Goal: Task Accomplishment & Management: Complete application form

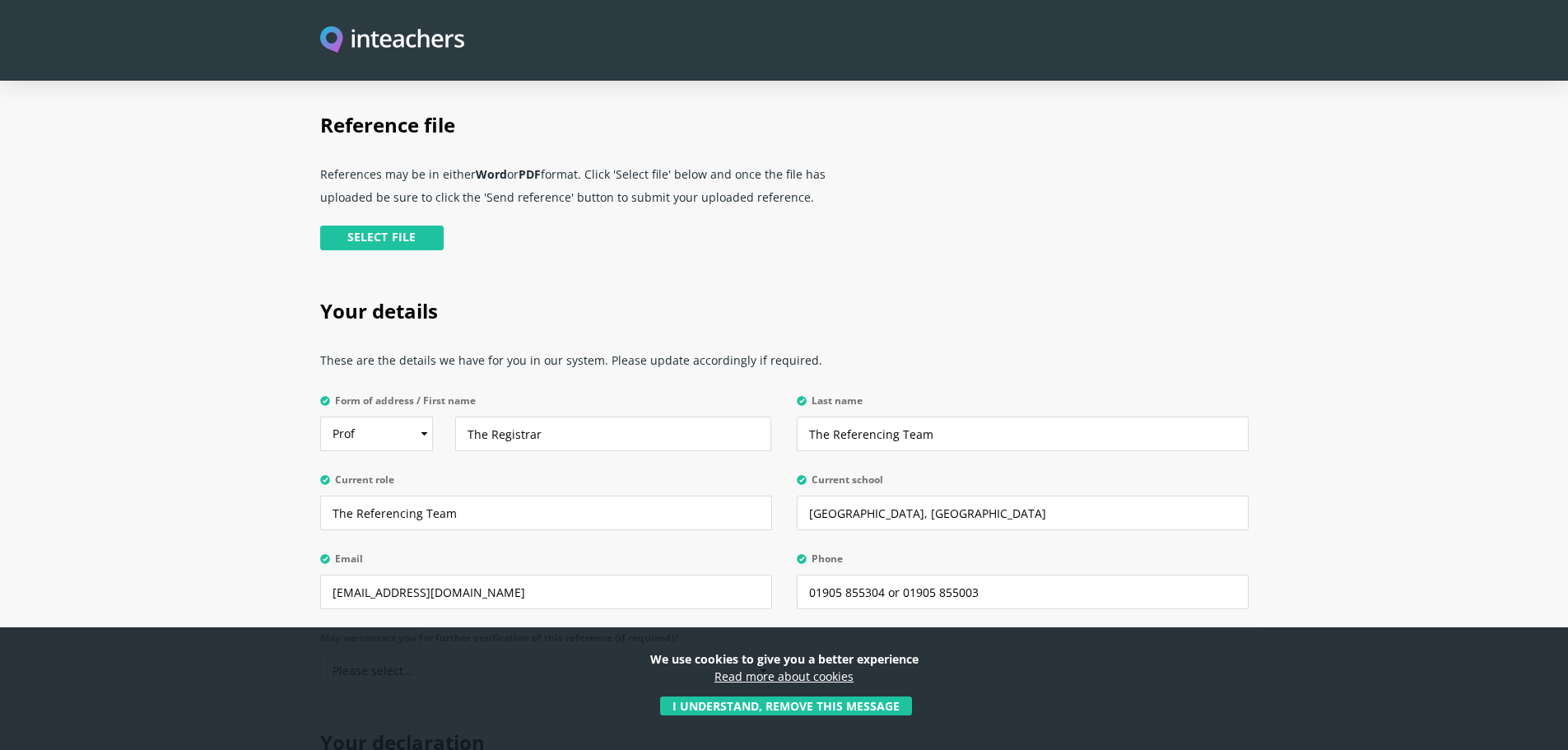
scroll to position [412, 0]
click at [423, 225] on input "file" at bounding box center [207, 242] width 476 height 33
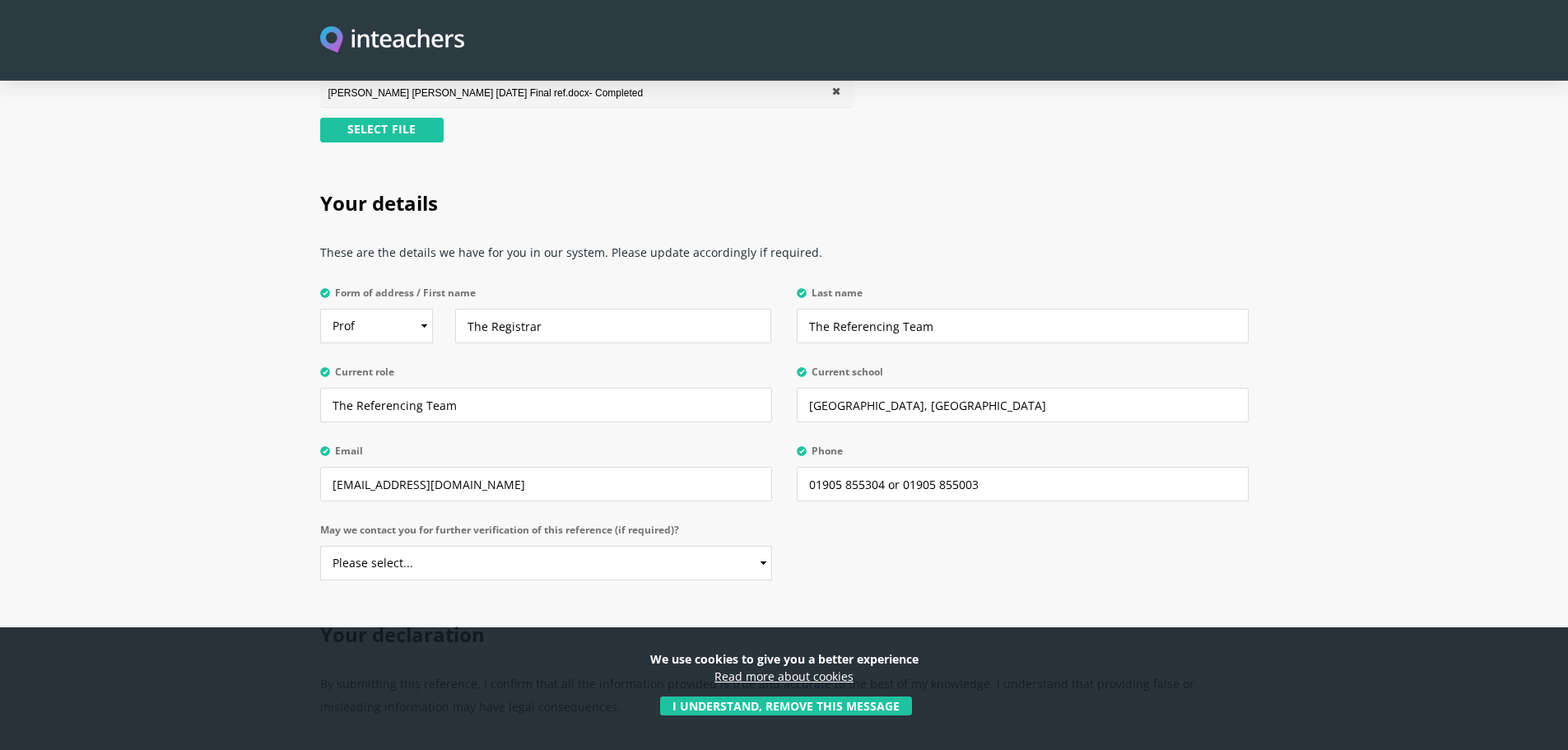
scroll to position [659, 0]
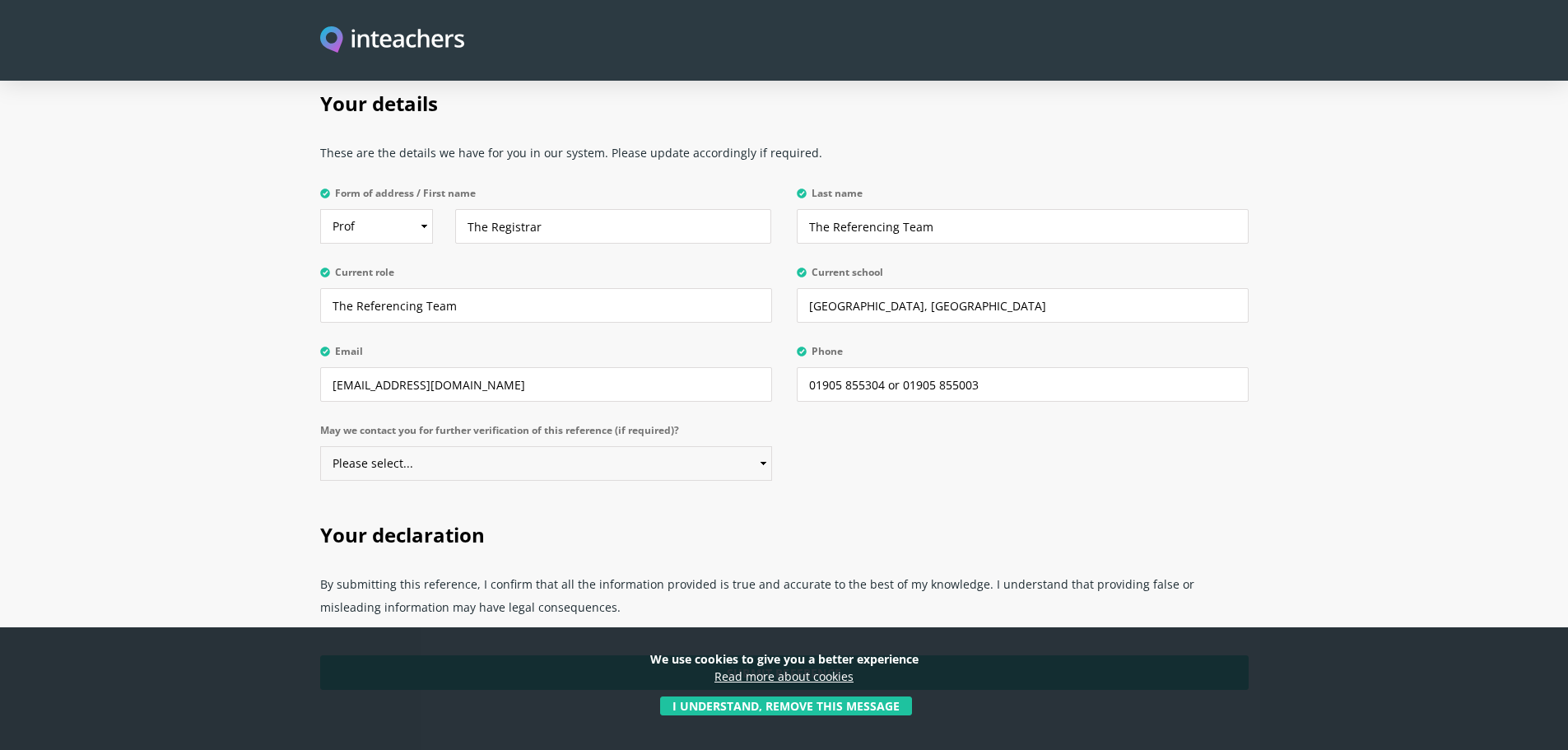
click at [767, 447] on select "Please select... Yes No" at bounding box center [546, 464] width 452 height 35
select select "Yes"
click at [320, 447] on select "Please select... Yes No" at bounding box center [546, 464] width 452 height 35
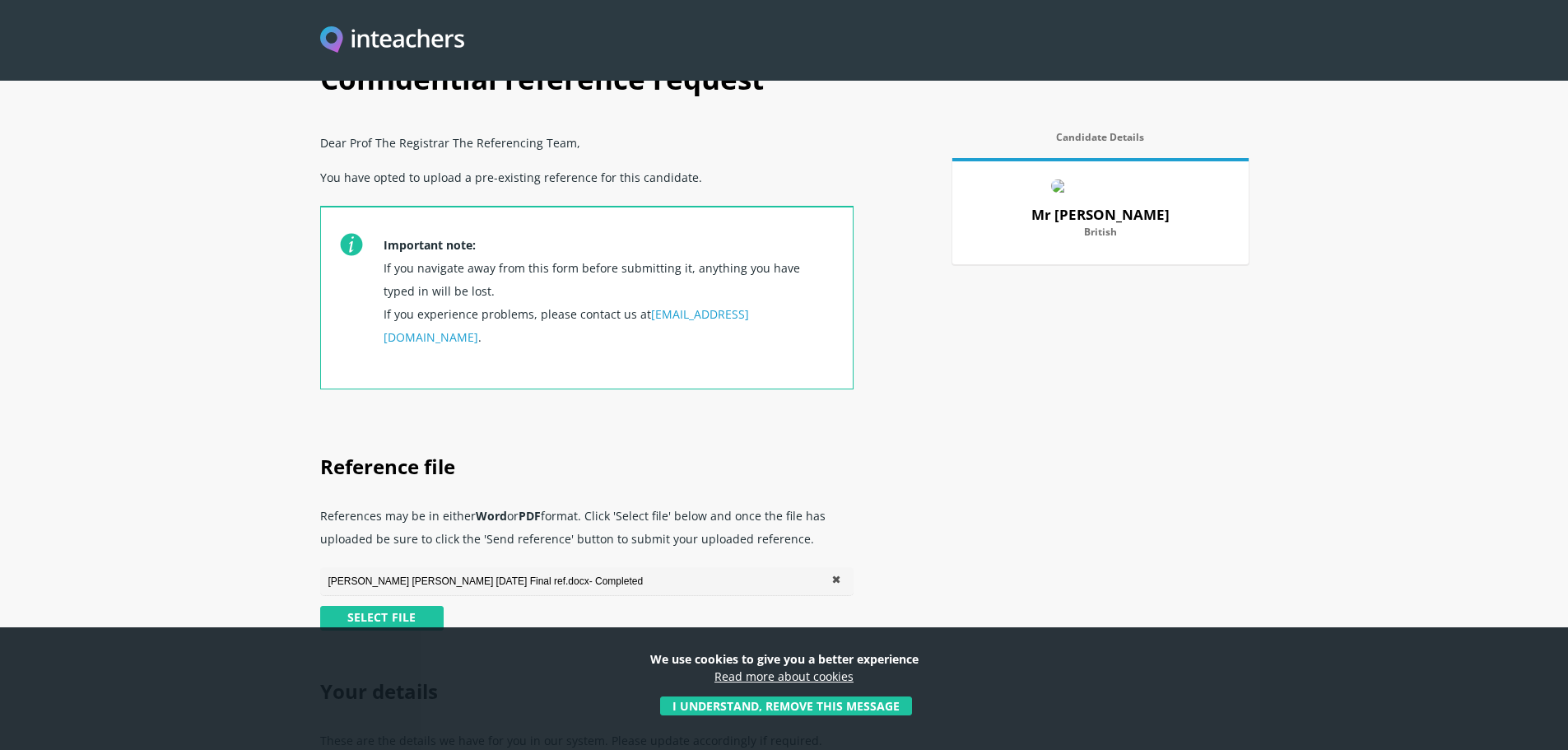
scroll to position [0, 0]
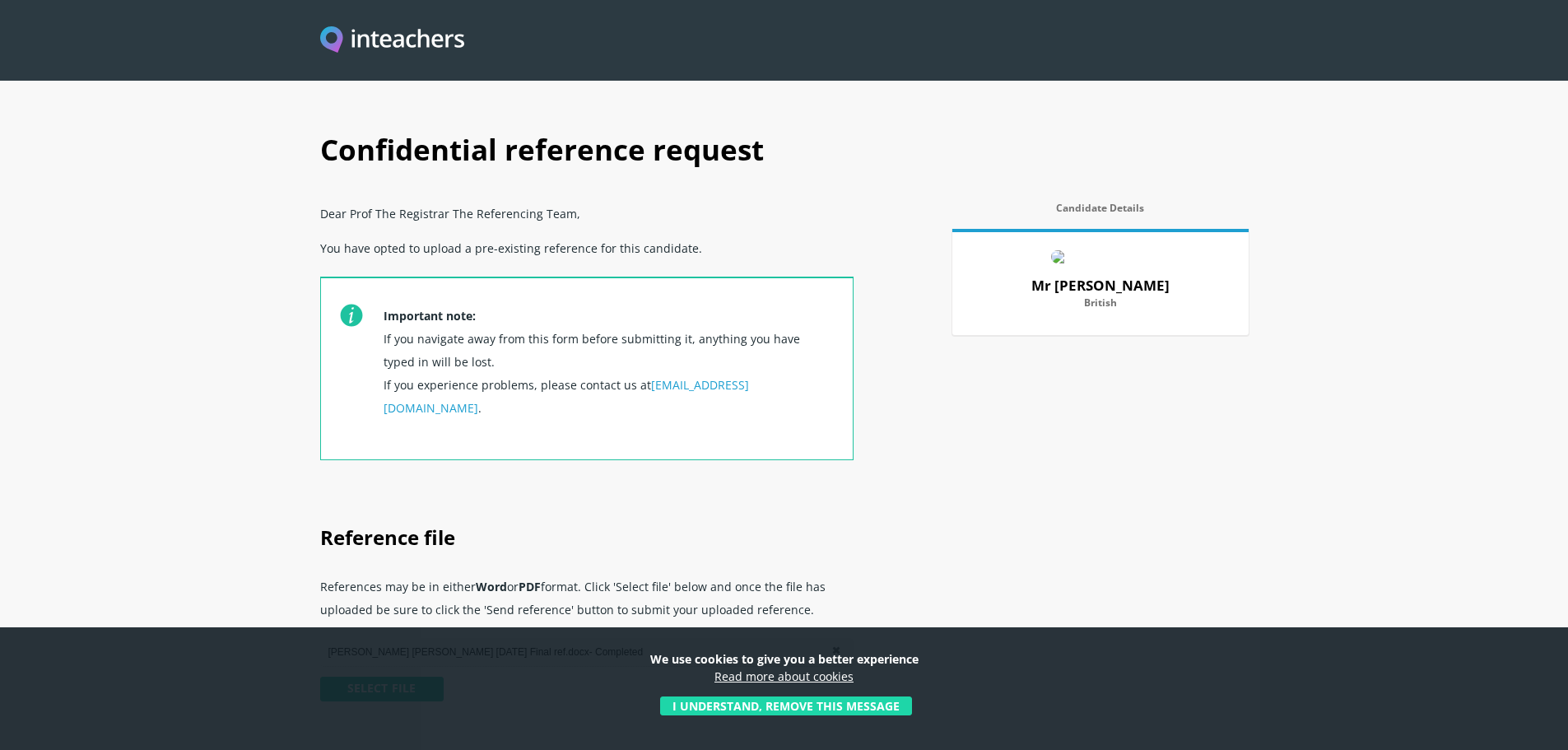
click at [772, 708] on button "I understand, remove this message" at bounding box center [786, 706] width 252 height 19
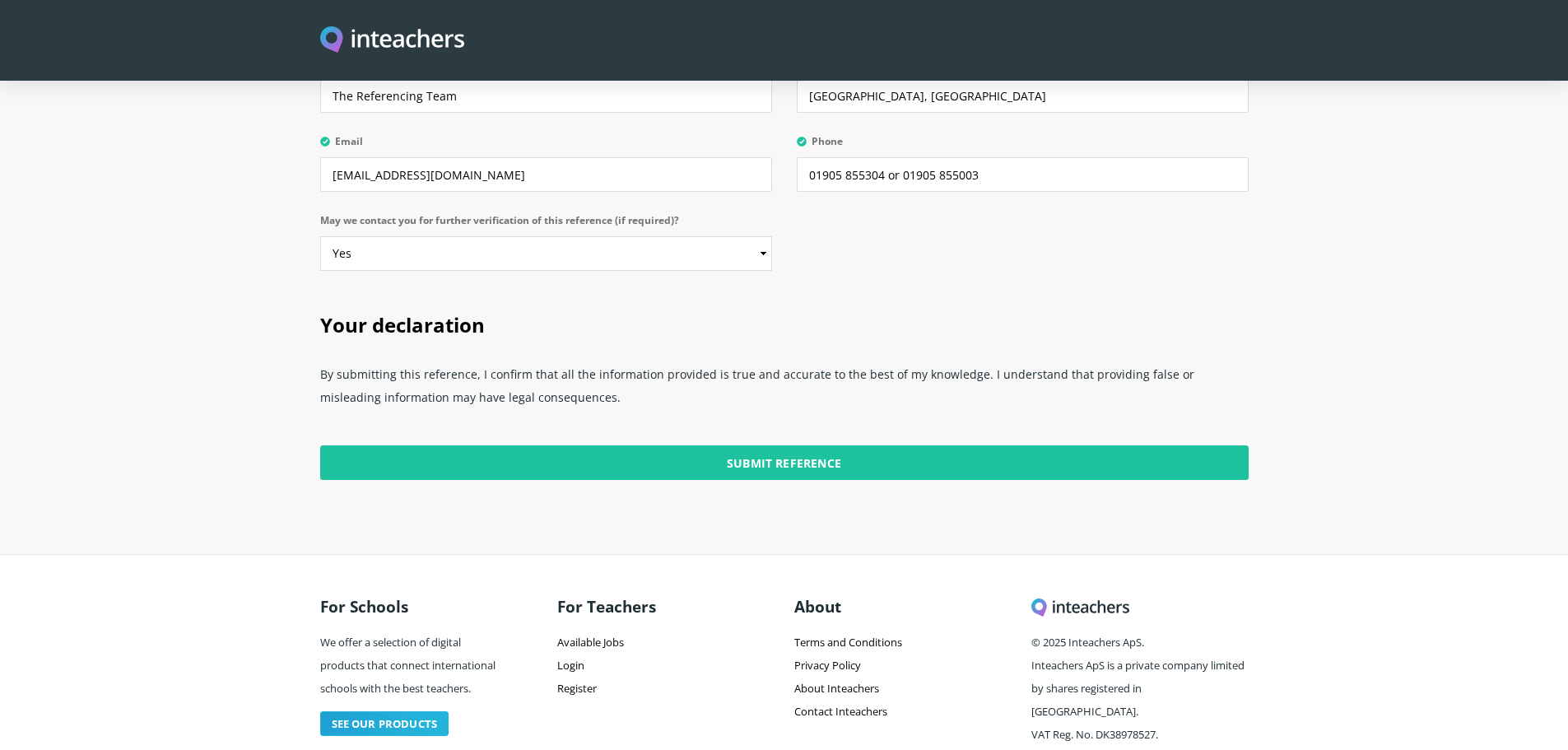
scroll to position [894, 0]
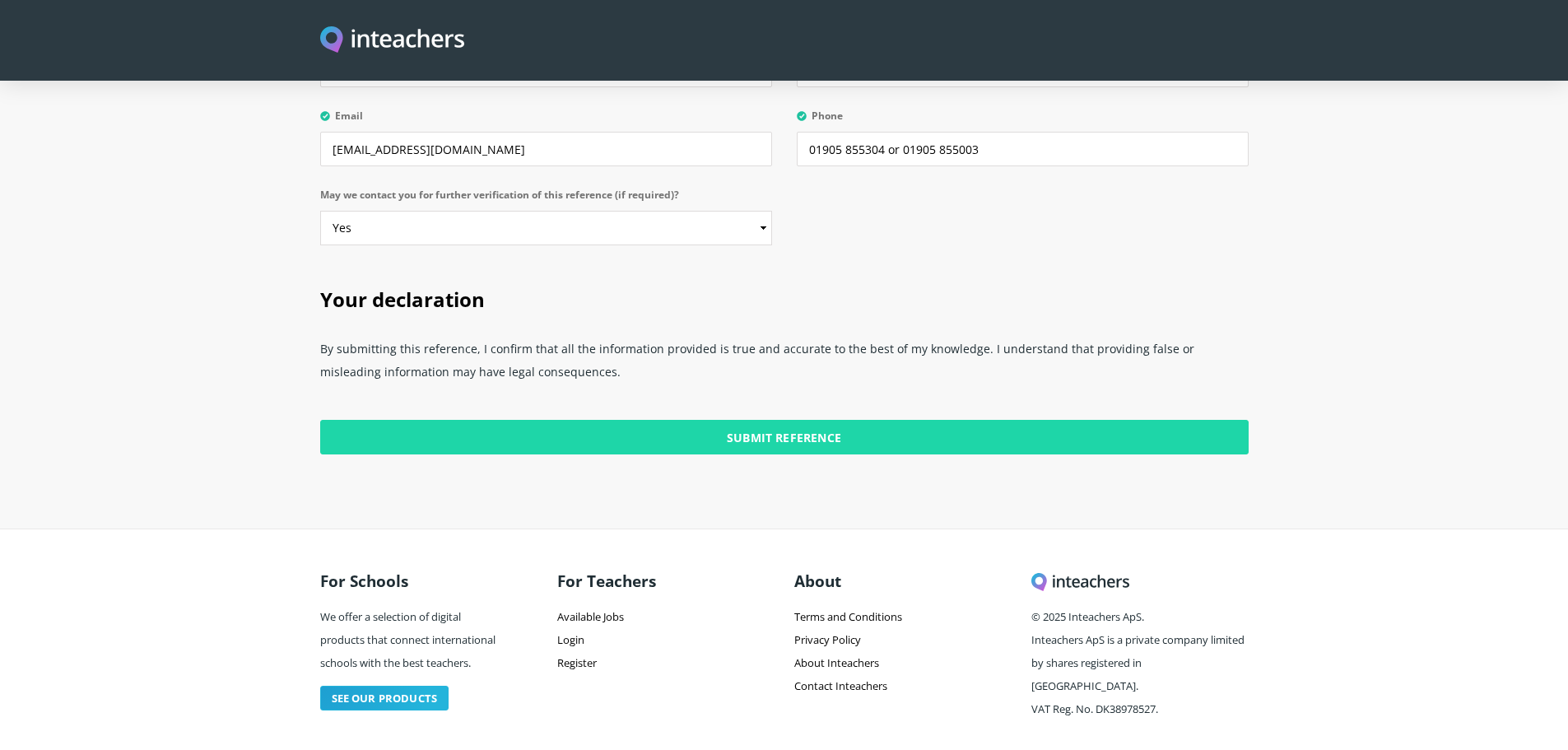
click at [832, 420] on input "Submit Reference" at bounding box center [784, 438] width 929 height 35
